Goal: Information Seeking & Learning: Find specific page/section

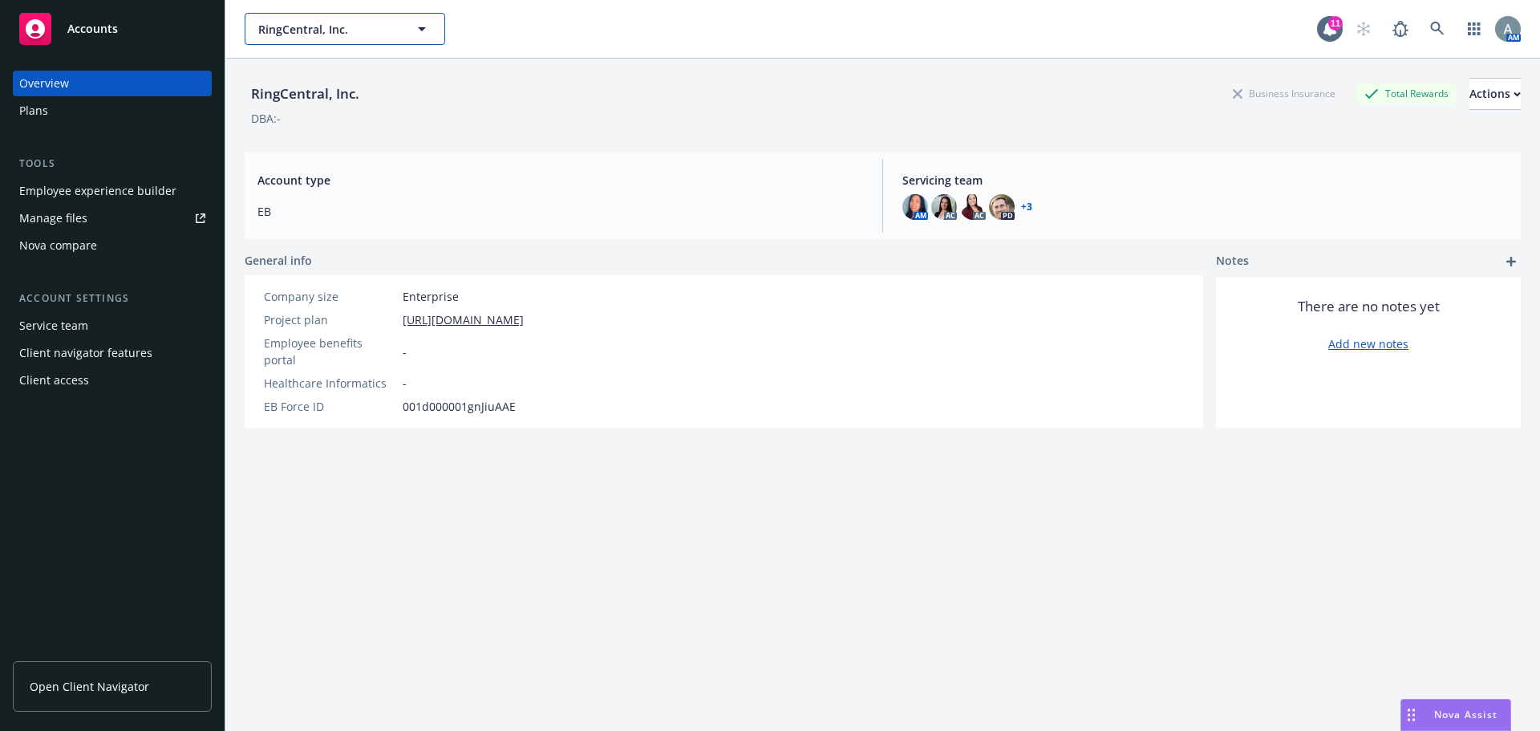
click at [385, 17] on button "RingCentral, Inc." at bounding box center [345, 29] width 201 height 32
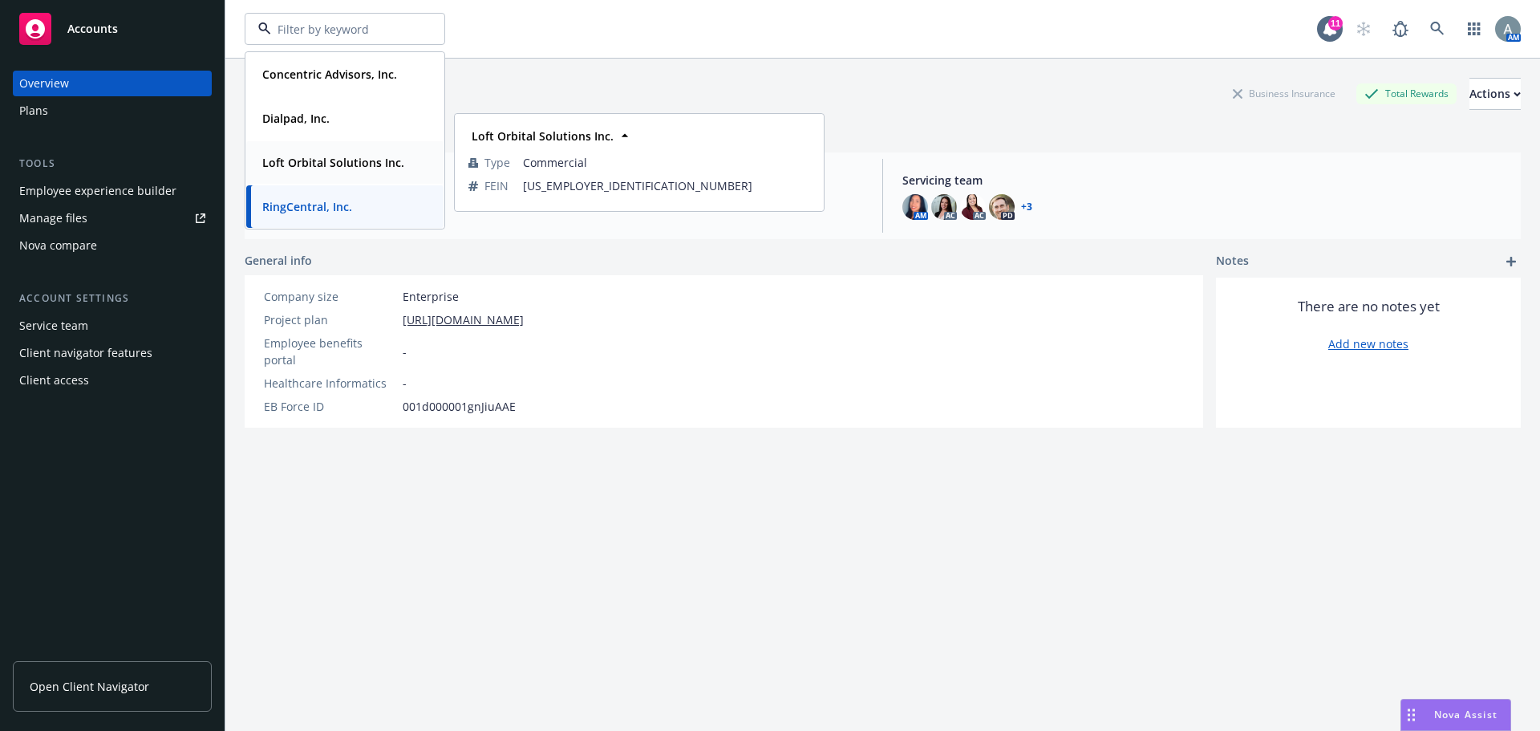
click at [348, 157] on strong "Loft Orbital Solutions Inc." at bounding box center [333, 162] width 142 height 15
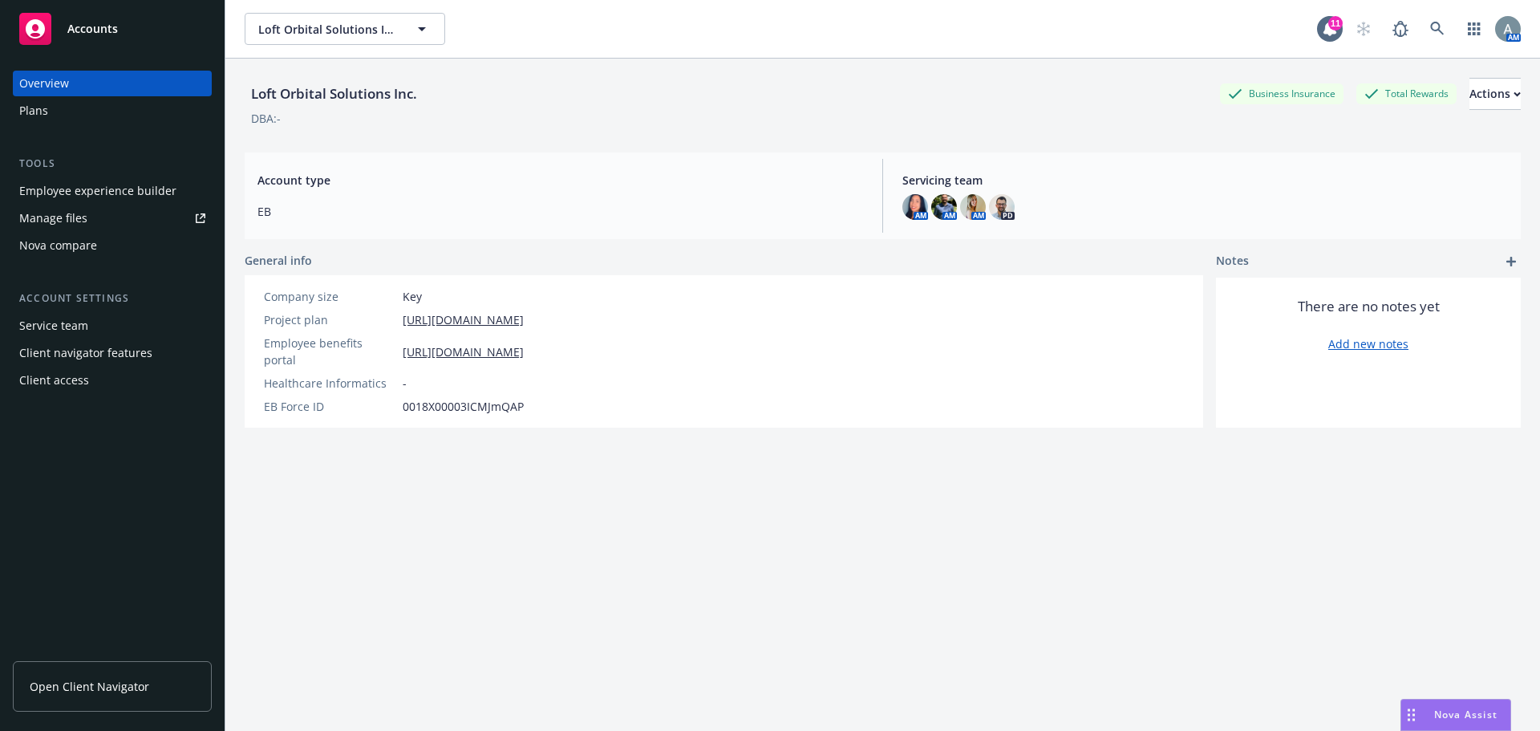
click at [71, 217] on div "Manage files" at bounding box center [53, 218] width 68 height 26
click at [1329, 26] on div "11" at bounding box center [1336, 23] width 14 height 14
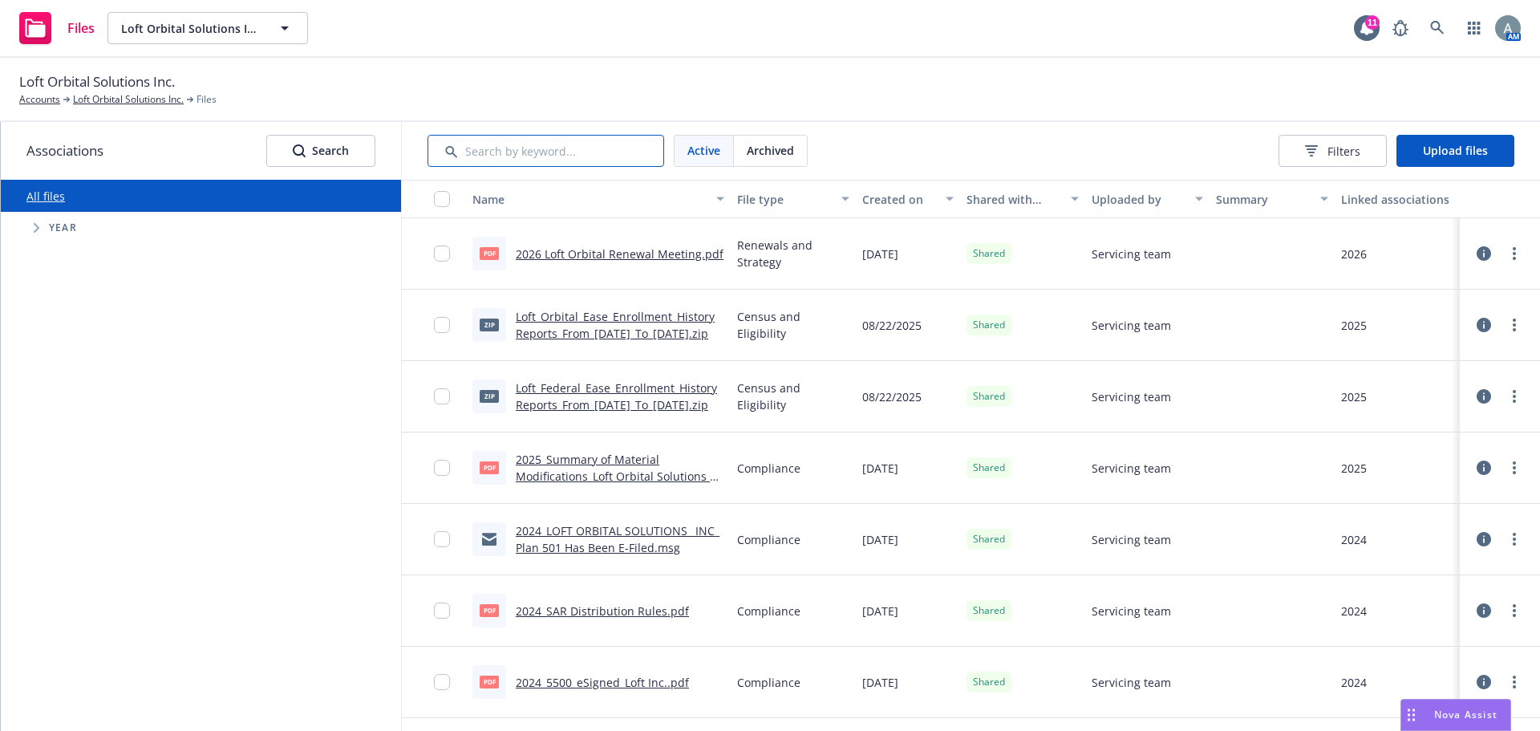
click at [498, 141] on input "Search by keyword..." at bounding box center [546, 151] width 237 height 32
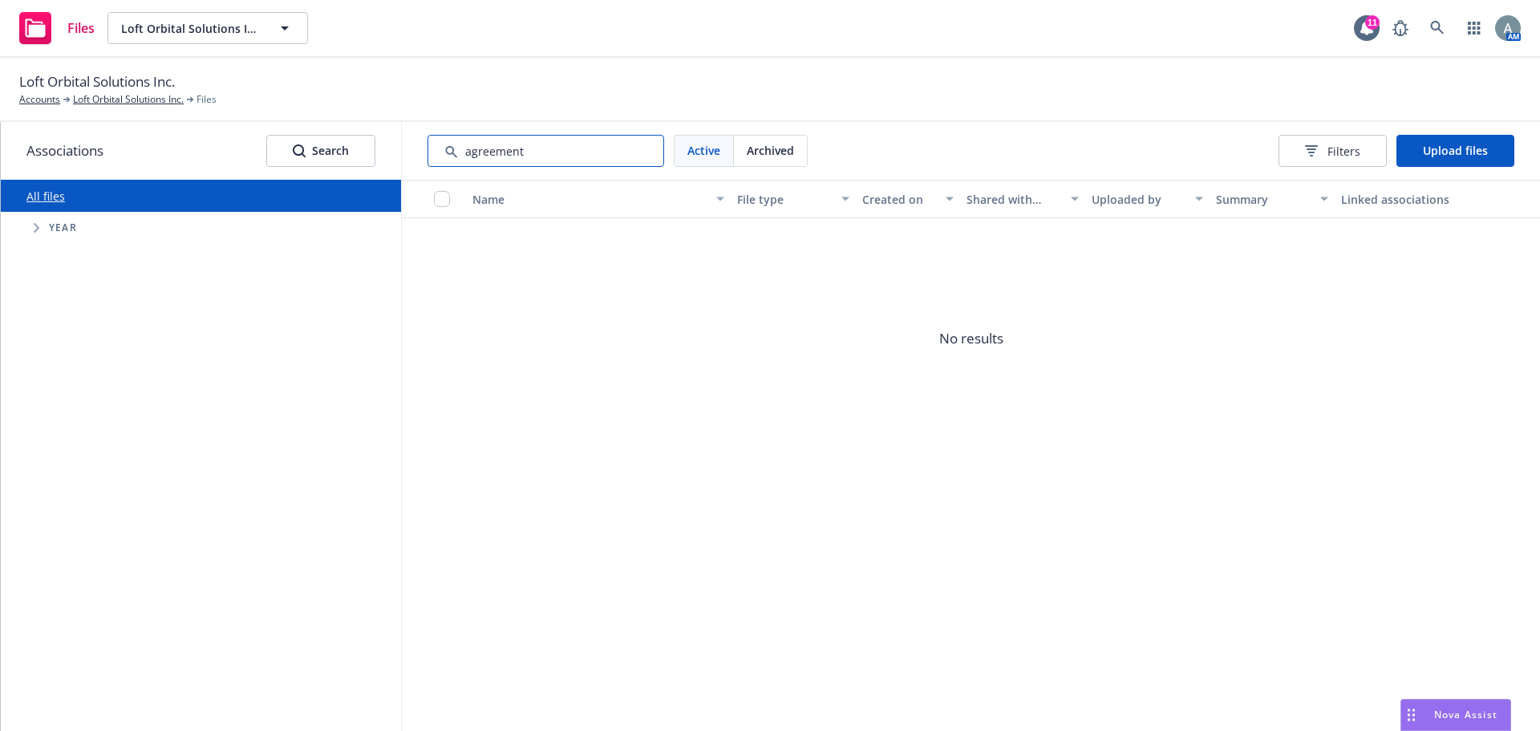
type input "agreement"
click at [115, 103] on link "Loft Orbital Solutions Inc." at bounding box center [128, 99] width 111 height 14
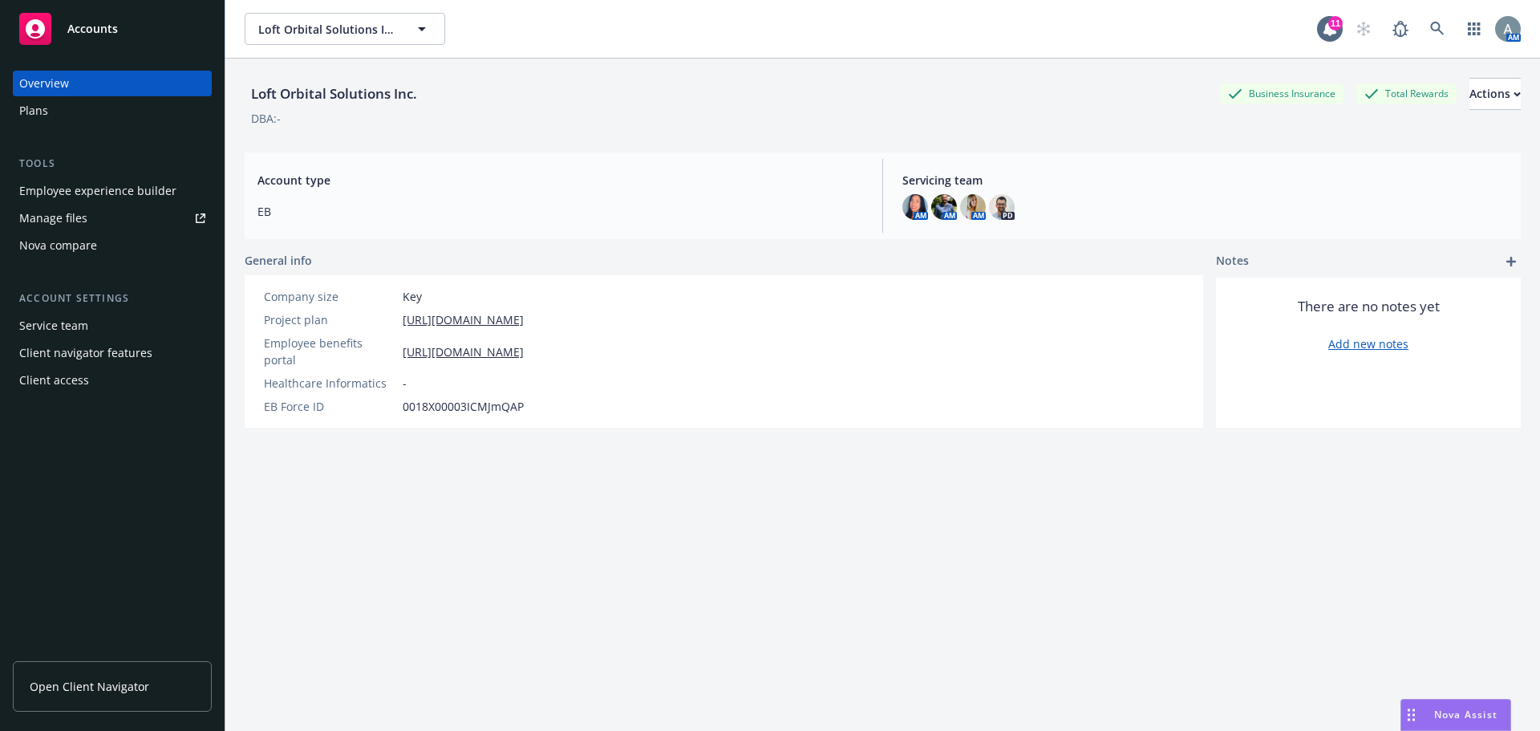
click at [102, 704] on link "Open Client Navigator" at bounding box center [112, 686] width 199 height 51
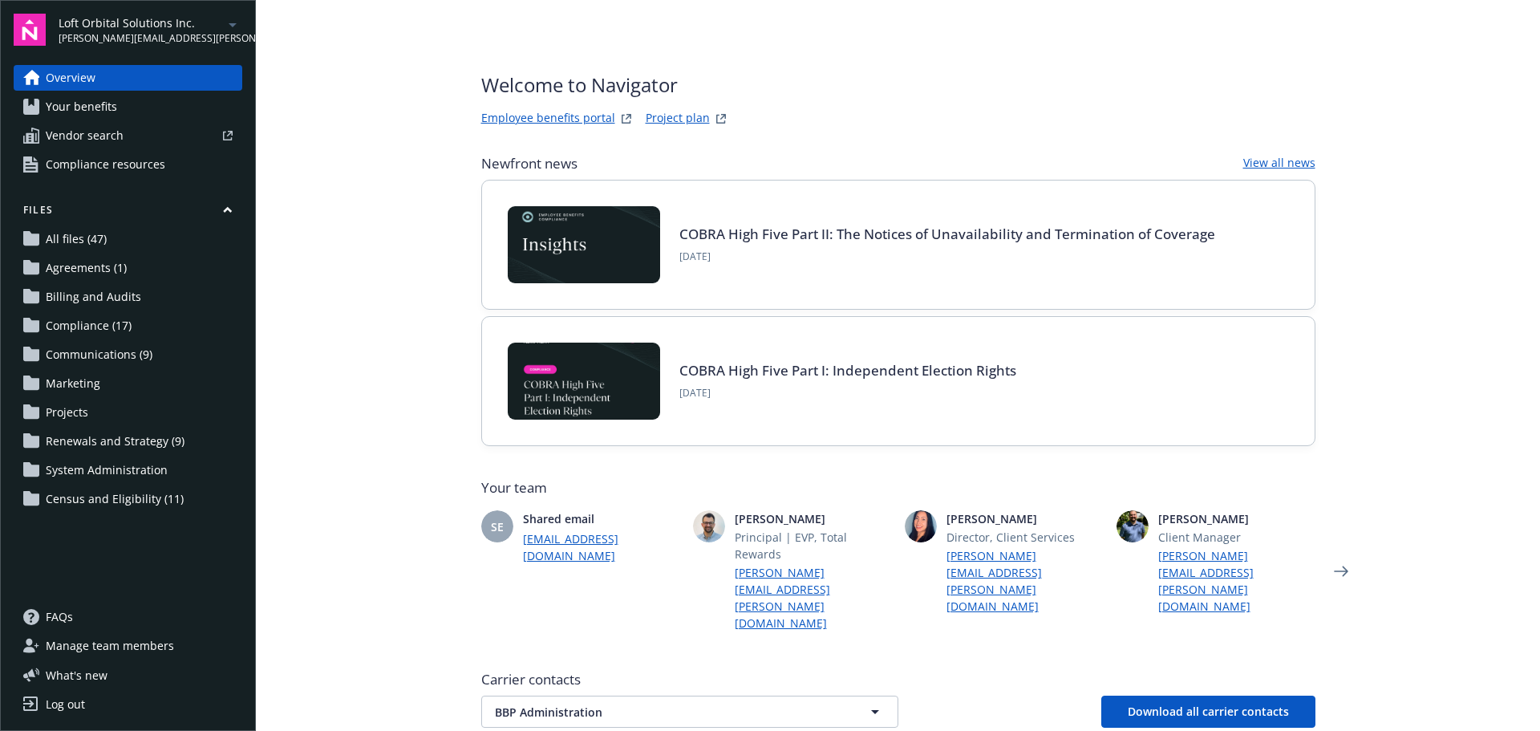
click at [75, 241] on span "All files (47)" at bounding box center [76, 239] width 61 height 26
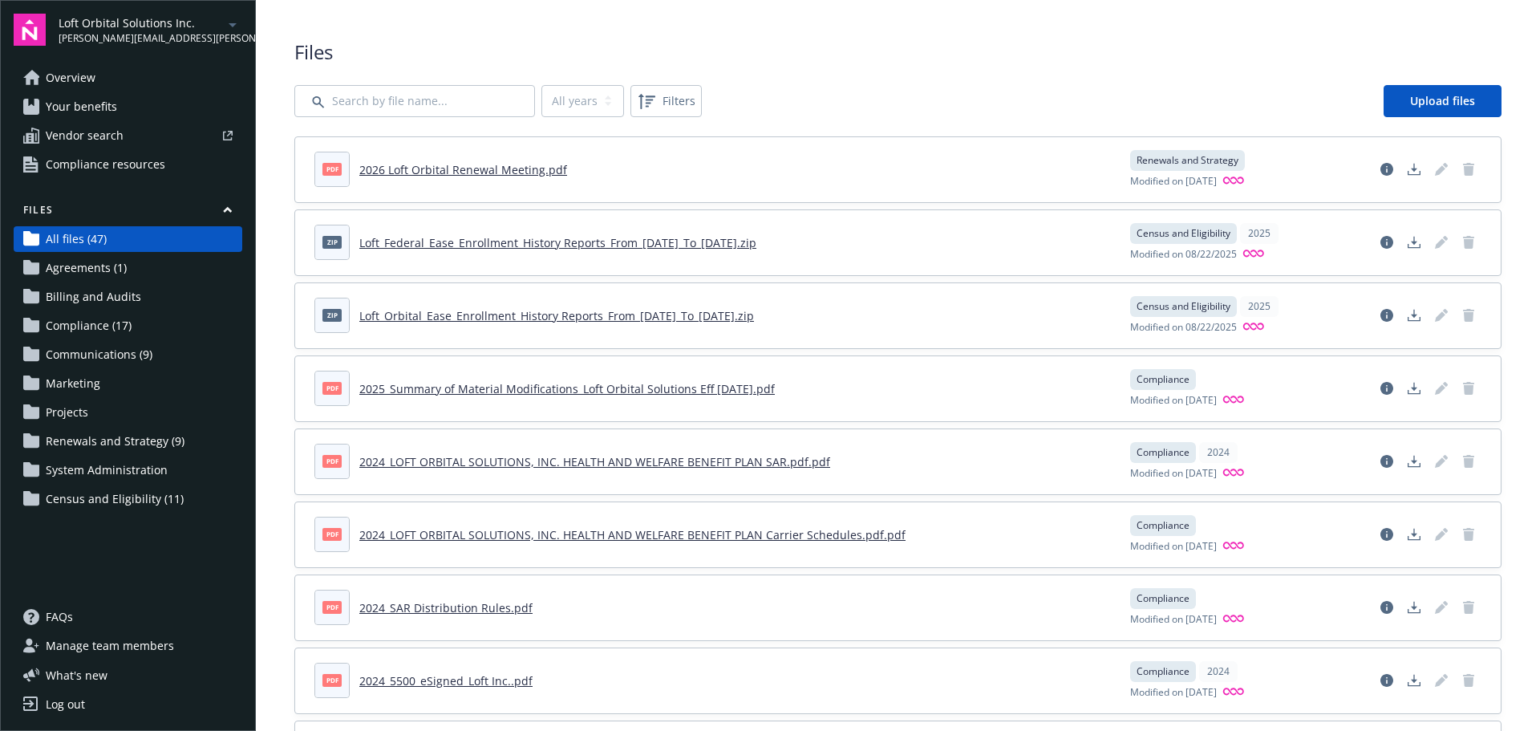
click at [95, 262] on span "Agreements (1)" at bounding box center [86, 268] width 81 height 26
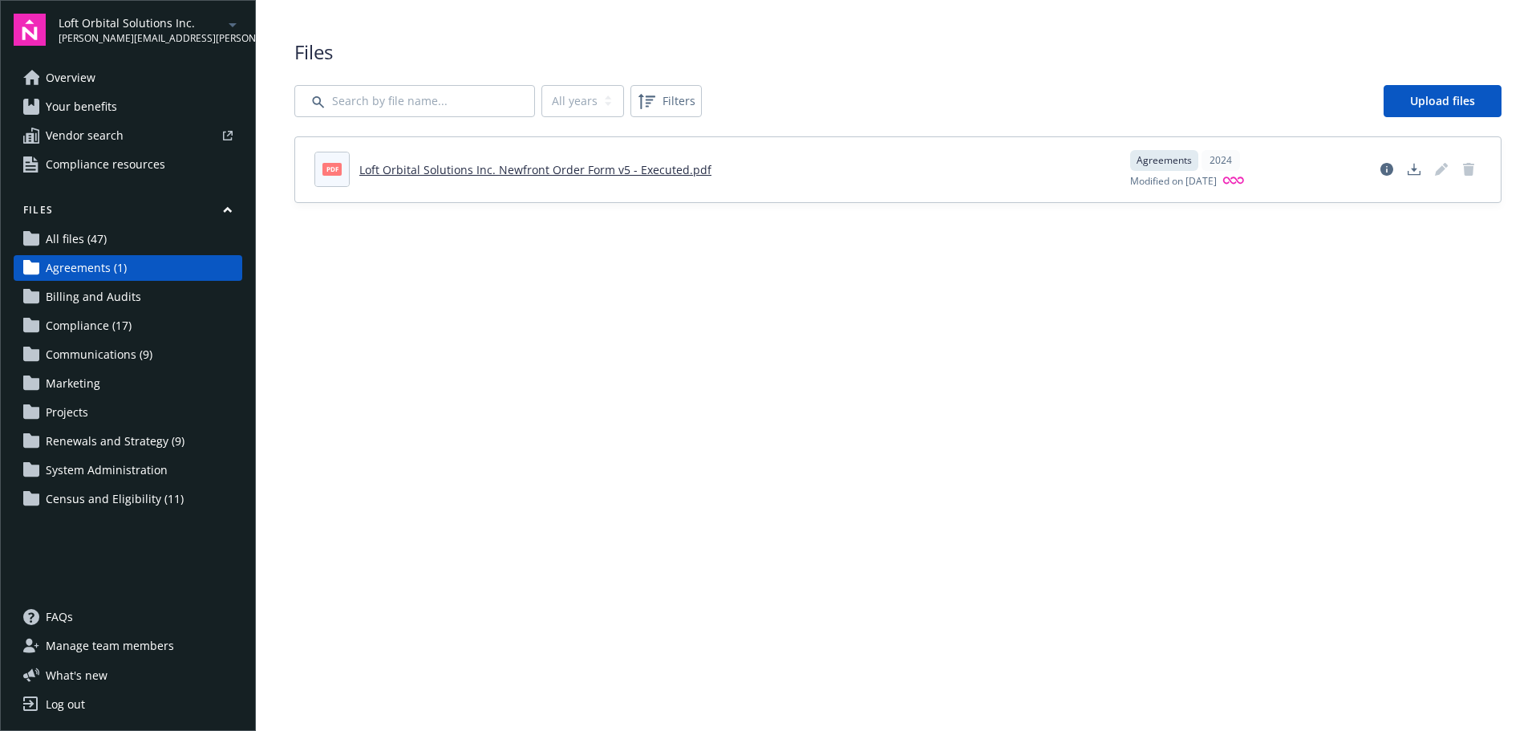
click at [519, 173] on link "Loft Orbital Solutions Inc. Newfront Order Form v5 - Executed.pdf" at bounding box center [535, 169] width 352 height 15
click at [560, 172] on link "Loft Orbital Solutions Inc. Newfront Order Form v5 - Executed.pdf" at bounding box center [535, 169] width 352 height 15
